Goal: Task Accomplishment & Management: Complete application form

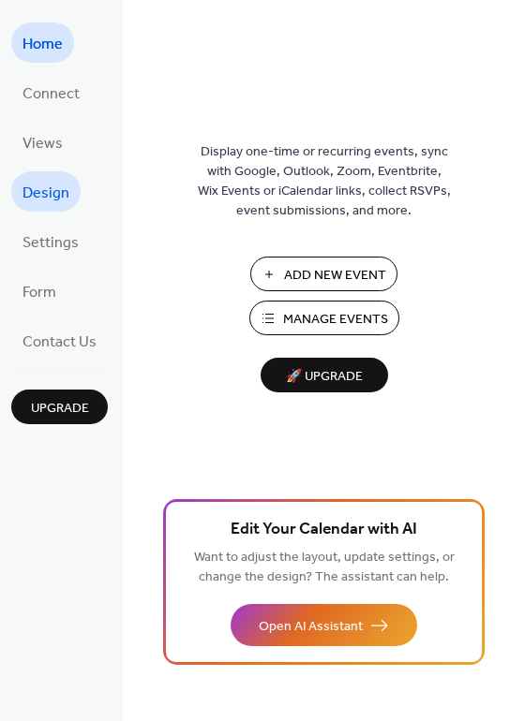
click at [65, 200] on span "Design" at bounding box center [45, 193] width 47 height 29
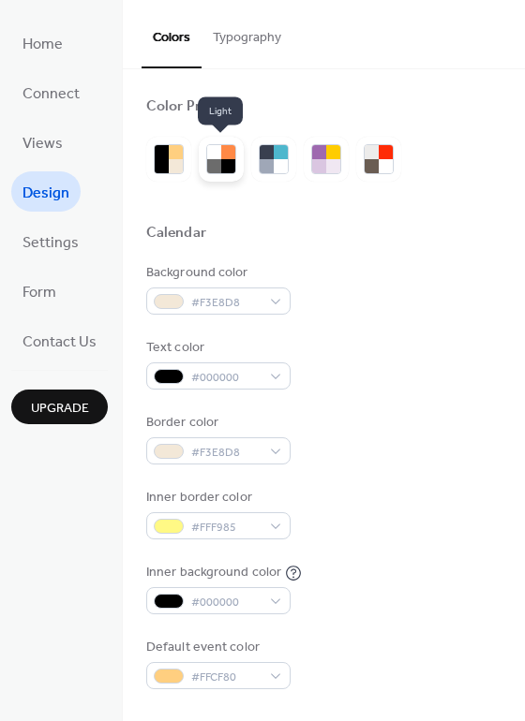
click at [213, 159] on div at bounding box center [214, 166] width 14 height 14
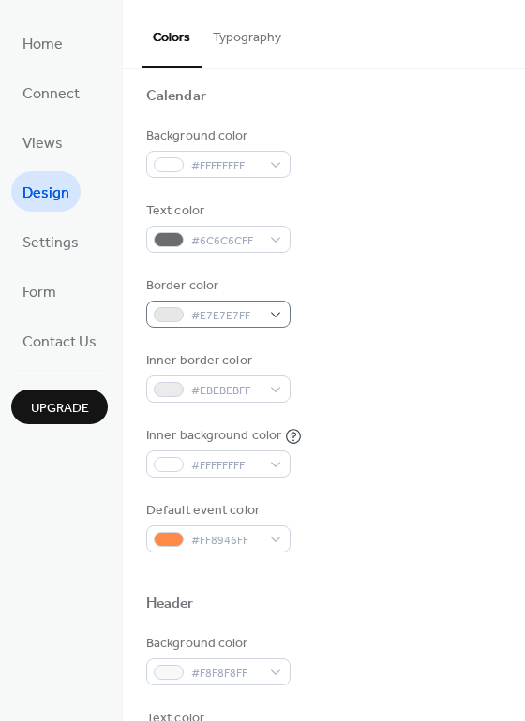
scroll to position [187, 0]
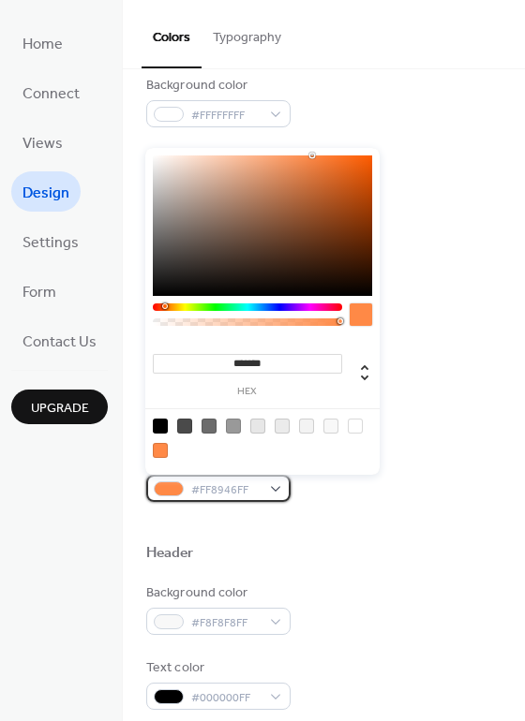
click at [206, 489] on span "#FF8946FF" at bounding box center [225, 491] width 69 height 20
click at [438, 469] on div "Default event color #FF8946FF" at bounding box center [323, 477] width 355 height 52
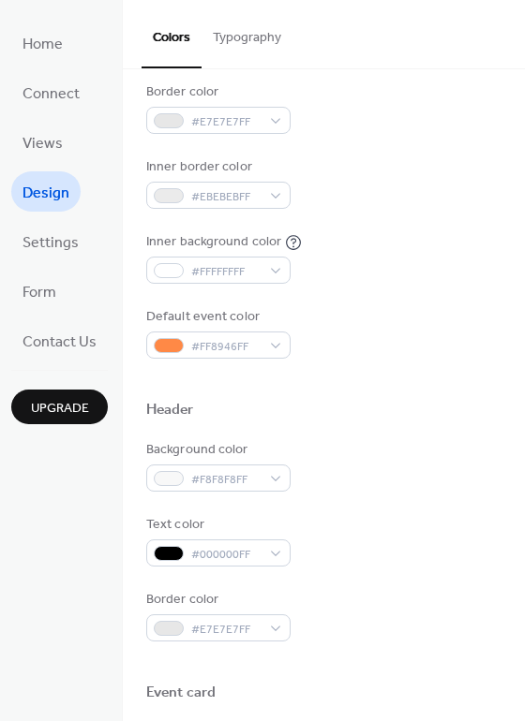
scroll to position [375, 0]
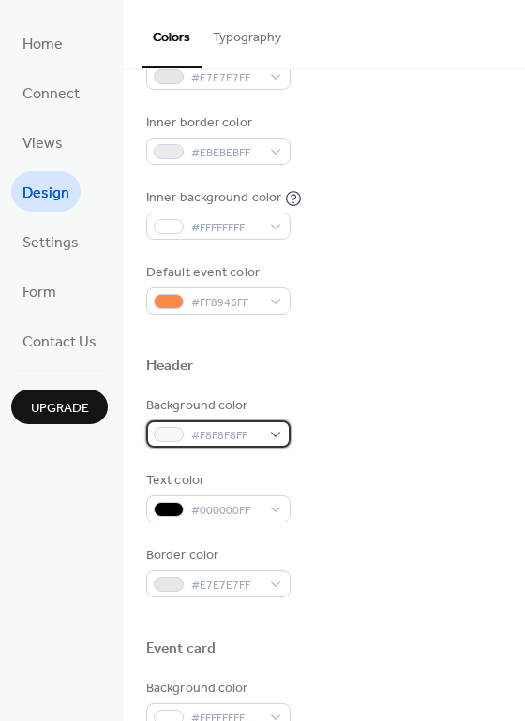
click at [197, 431] on span "#F8F8F8FF" at bounding box center [225, 436] width 69 height 20
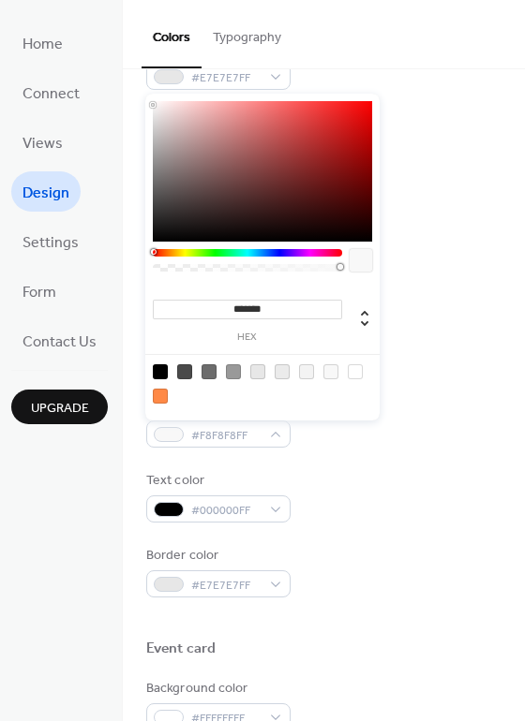
click at [162, 394] on div at bounding box center [160, 396] width 15 height 15
type input "*******"
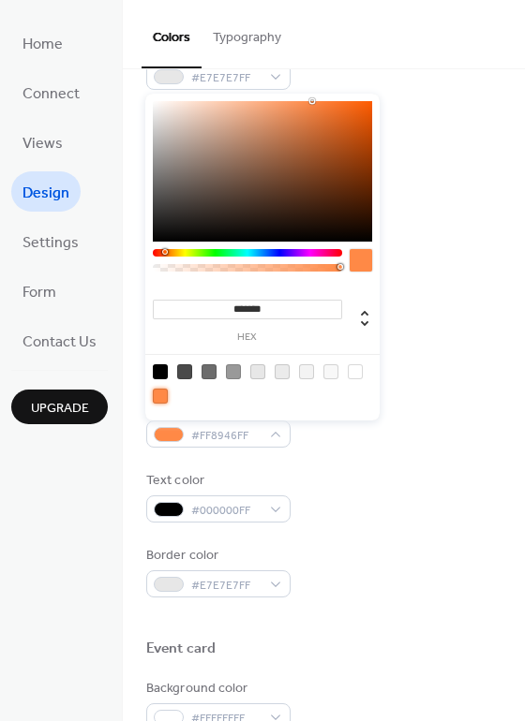
click at [368, 515] on div "Text color #000000FF" at bounding box center [323, 497] width 355 height 52
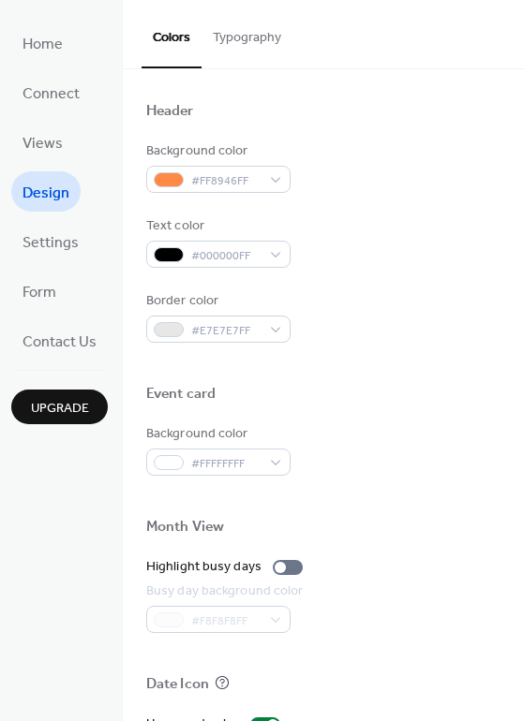
scroll to position [656, 0]
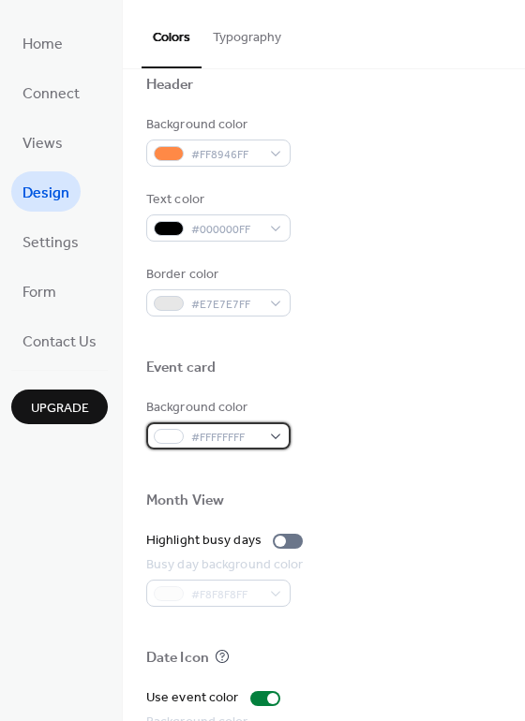
click at [261, 431] on div "#FFFFFFFF" at bounding box center [218, 436] width 144 height 27
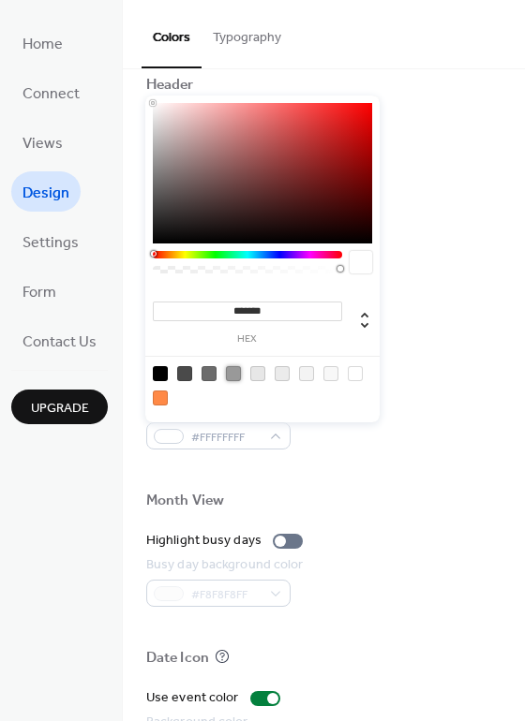
click at [238, 371] on div at bounding box center [233, 373] width 15 height 15
click at [256, 376] on div at bounding box center [257, 373] width 15 height 15
click at [165, 369] on div at bounding box center [160, 373] width 15 height 15
type input "*******"
click at [417, 482] on div at bounding box center [323, 471] width 355 height 42
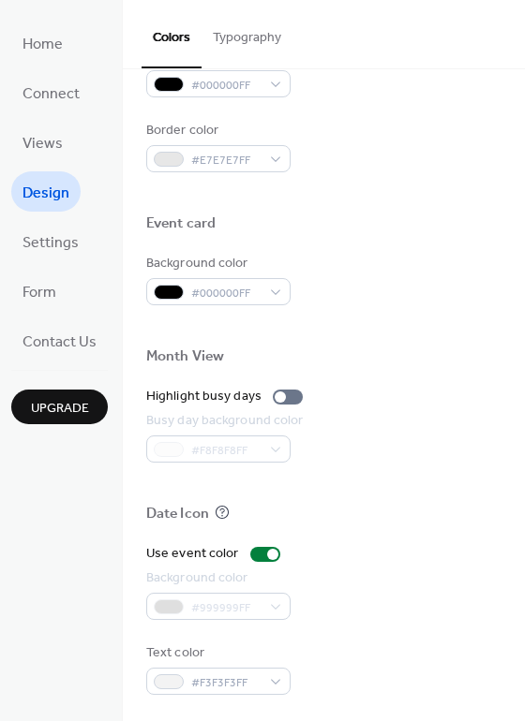
scroll to position [802, 0]
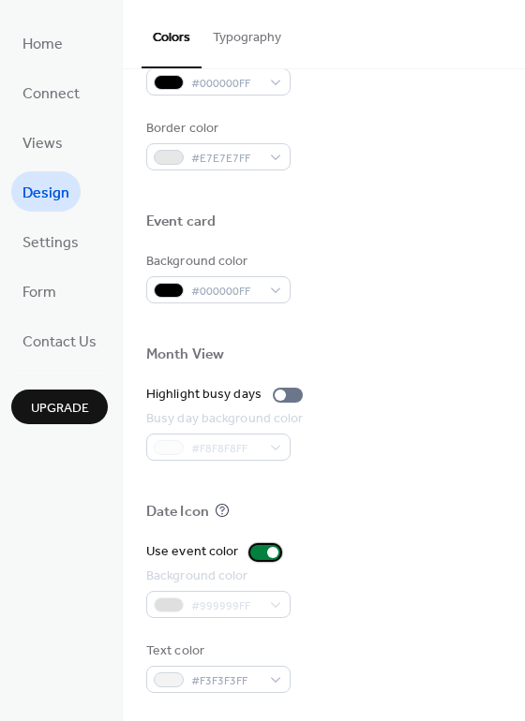
click at [260, 555] on div at bounding box center [265, 552] width 30 height 15
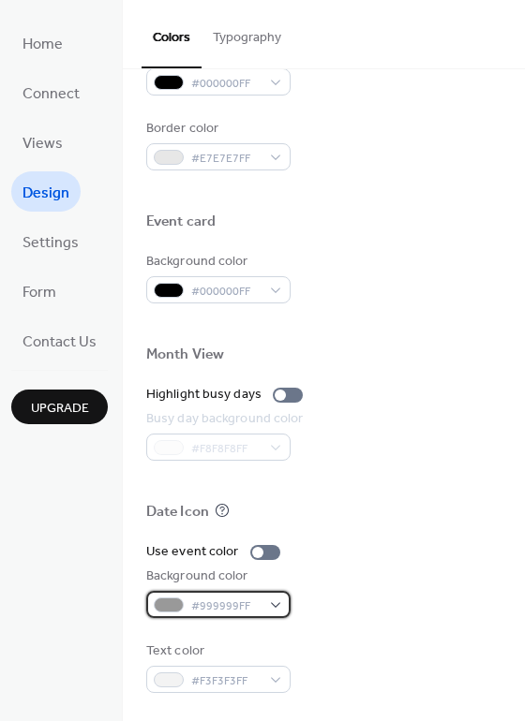
click at [246, 605] on span "#999999FF" at bounding box center [225, 607] width 69 height 20
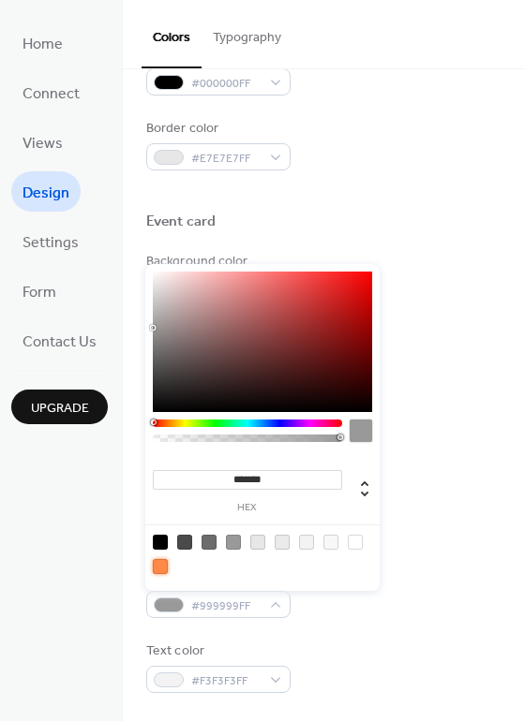
click at [157, 569] on div at bounding box center [160, 566] width 15 height 15
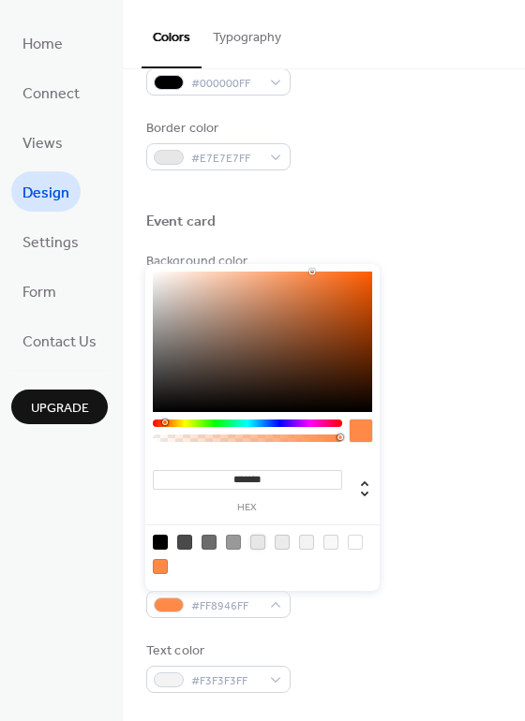
click at [257, 536] on div at bounding box center [257, 542] width 15 height 15
type input "*******"
click at [376, 536] on div at bounding box center [262, 554] width 238 height 59
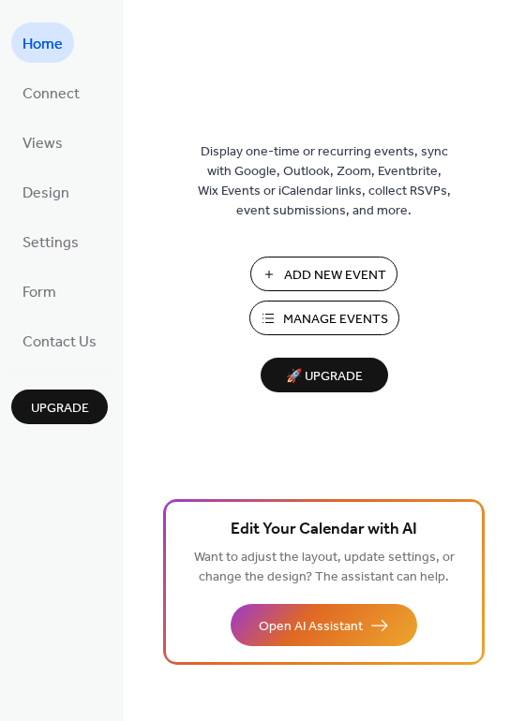
click at [355, 310] on span "Manage Events" at bounding box center [335, 320] width 105 height 20
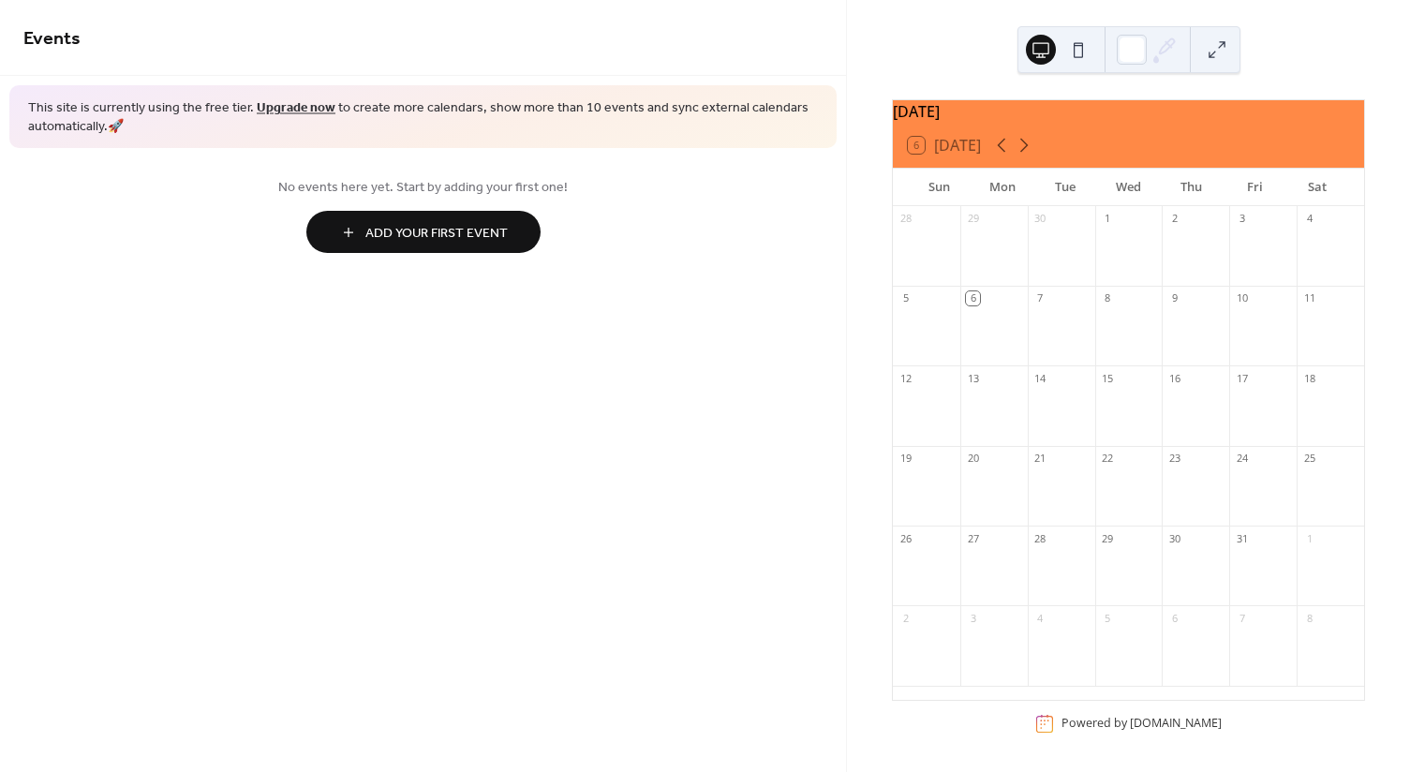
click at [450, 211] on button "Add Your First Event" at bounding box center [423, 232] width 234 height 42
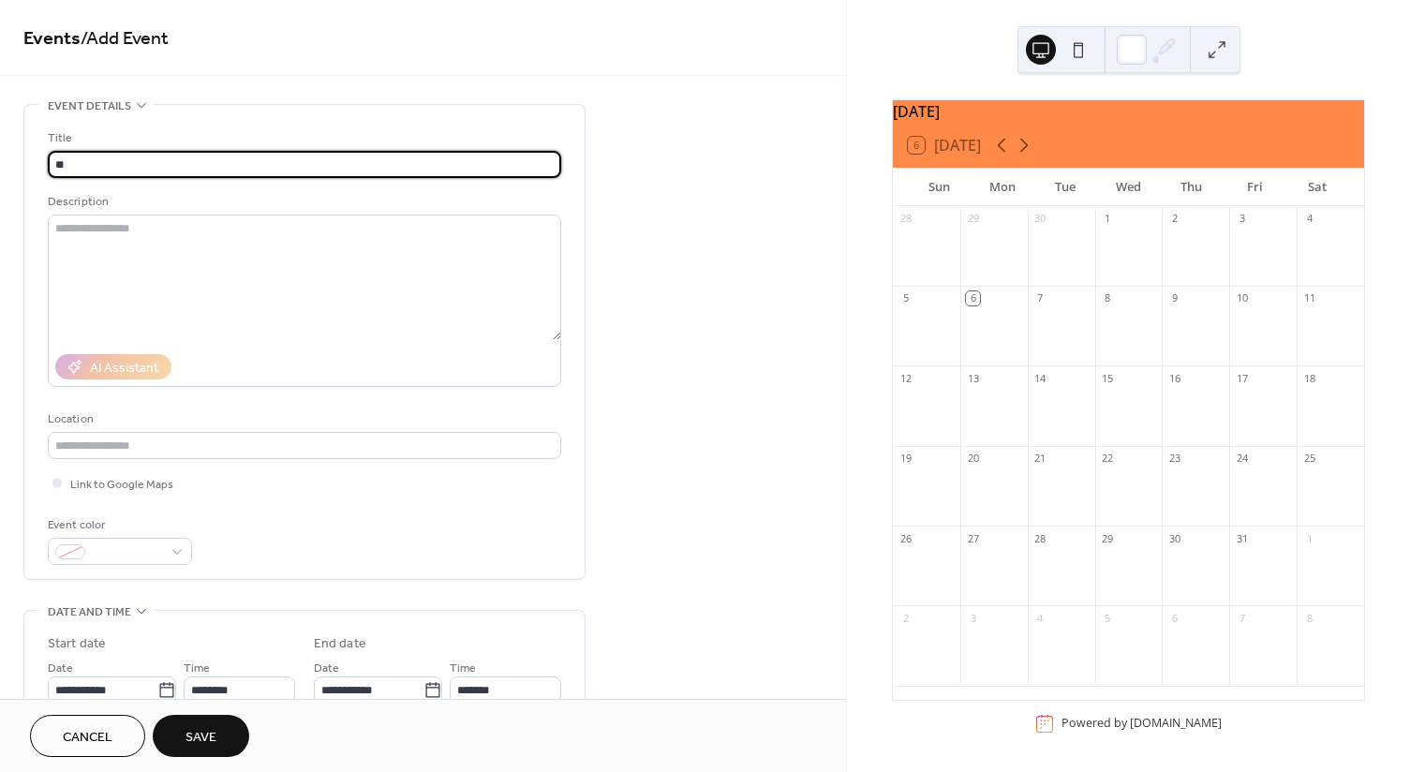
type input "*"
type input "*********"
